Goal: Check status: Check status

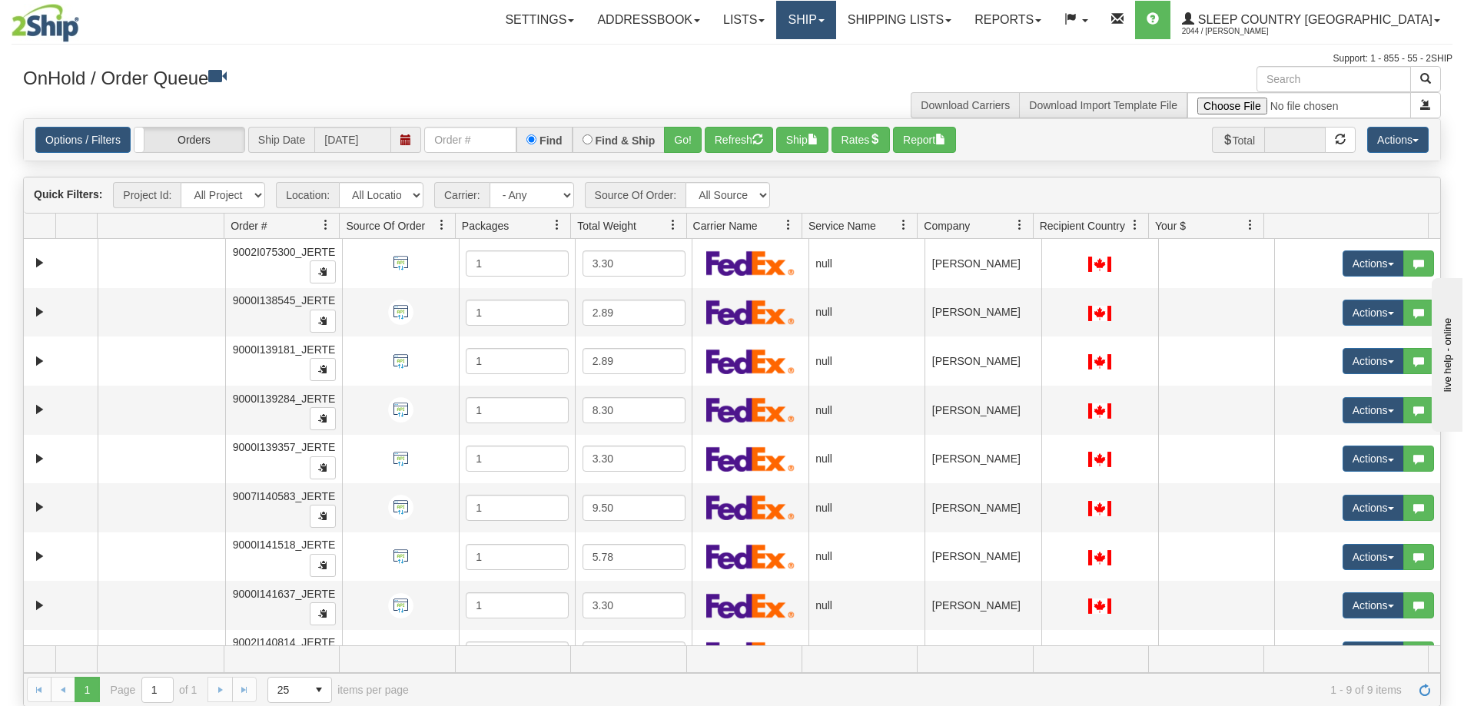
click at [836, 28] on link "Ship" at bounding box center [805, 20] width 59 height 38
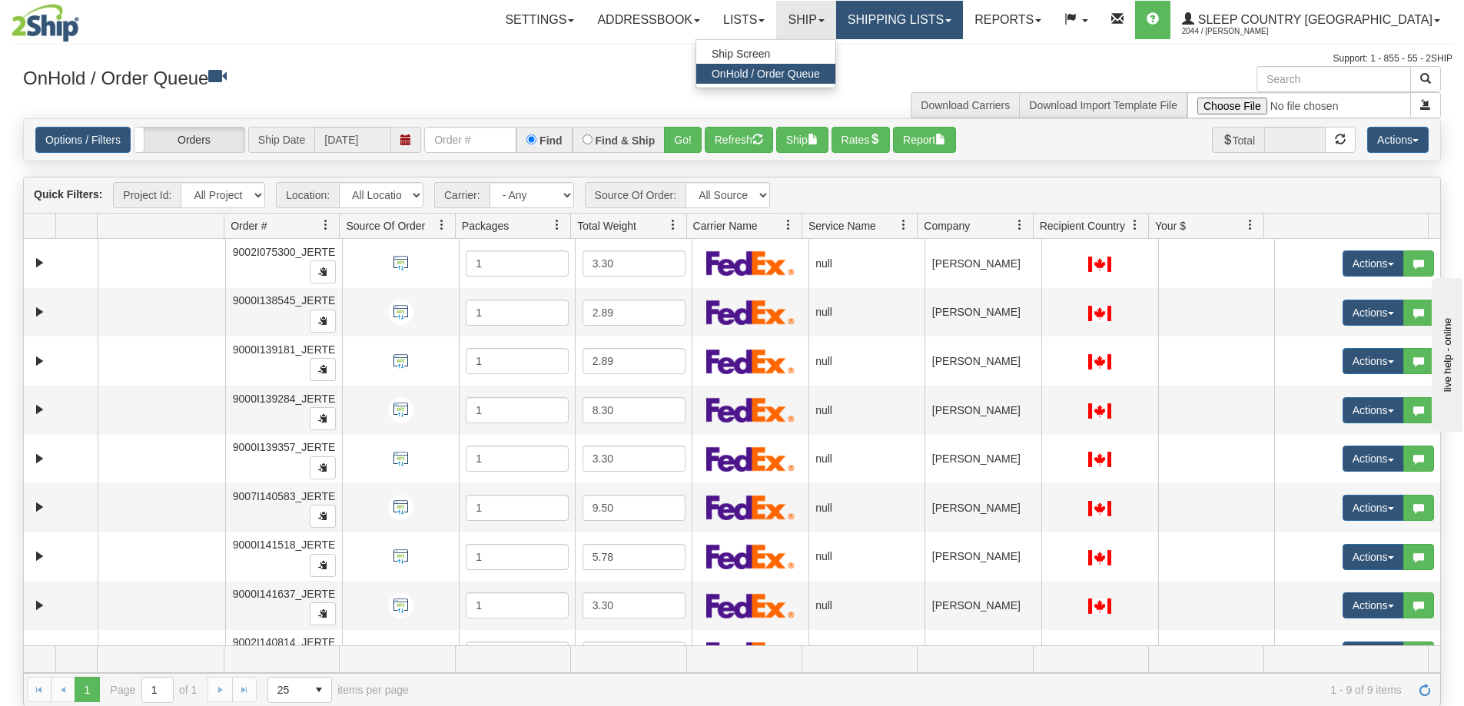
click at [938, 22] on link "Shipping lists" at bounding box center [899, 20] width 127 height 38
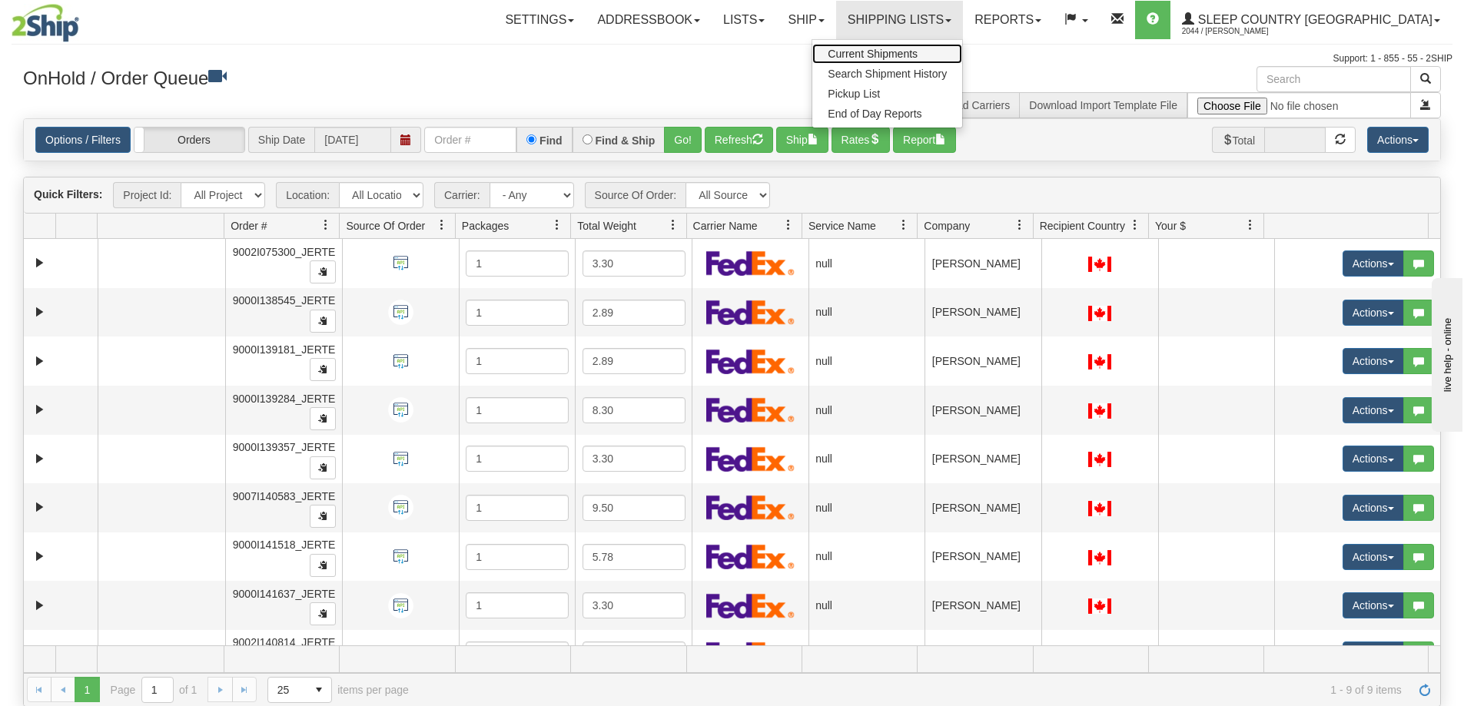
click at [918, 56] on span "Current Shipments" at bounding box center [873, 54] width 90 height 12
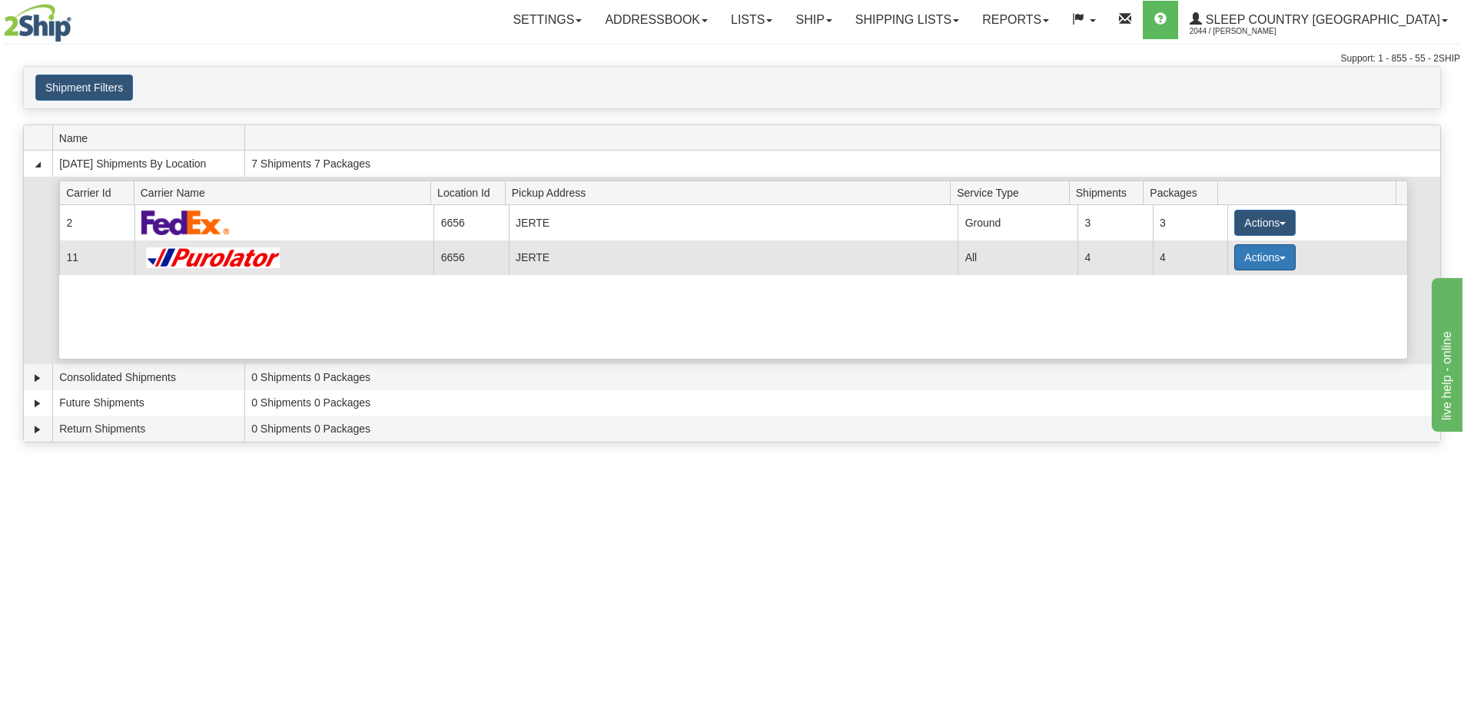
click at [1268, 260] on button "Actions" at bounding box center [1266, 257] width 62 height 26
click at [1214, 284] on span "Details" at bounding box center [1209, 286] width 42 height 11
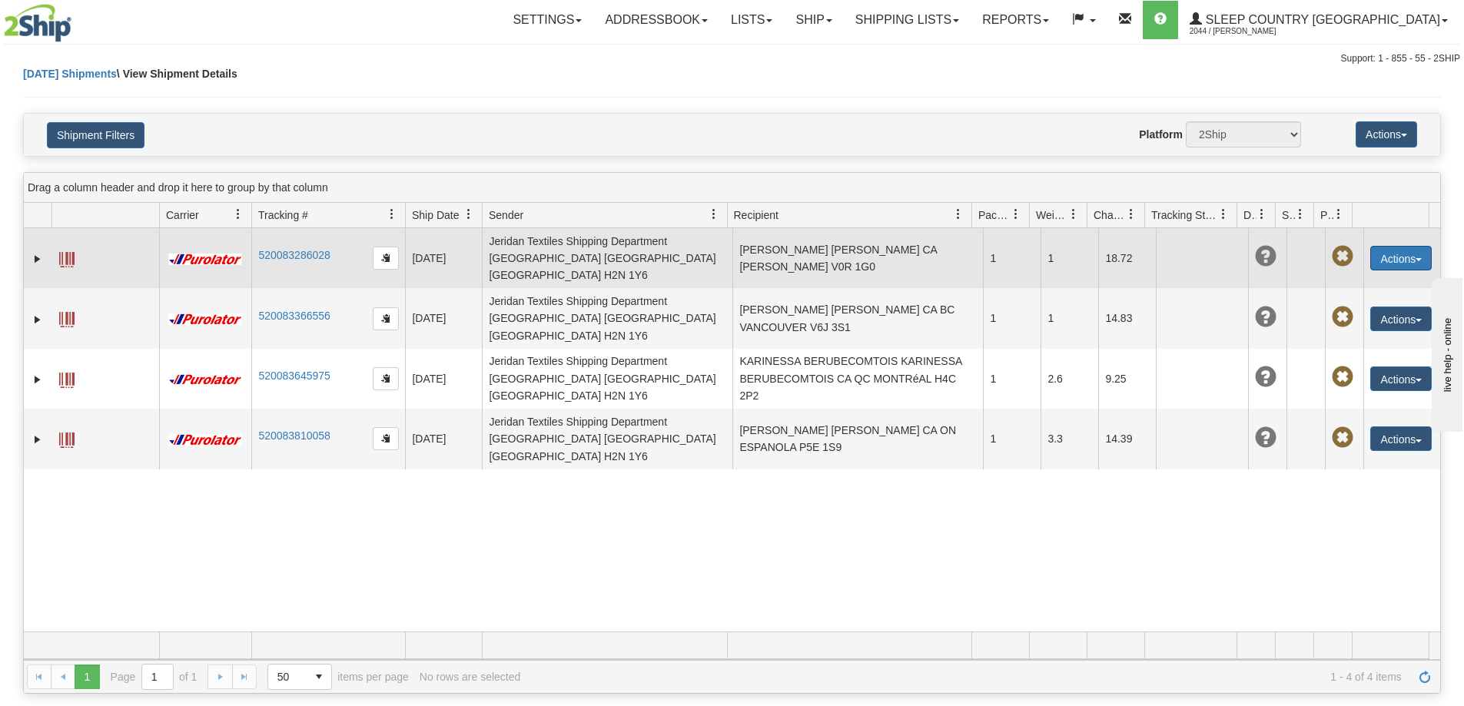
click at [1404, 246] on button "Actions" at bounding box center [1402, 258] width 62 height 25
